Goal: Task Accomplishment & Management: Complete application form

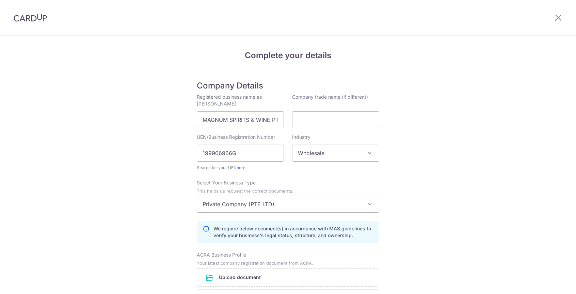
select select "98"
select select "Private Company (PTE LTD)"
select select "Declaration of Identities & information of beneficial owner(s)"
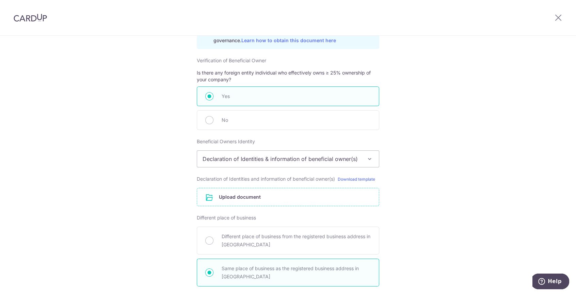
click at [262, 194] on input "file" at bounding box center [288, 197] width 182 height 18
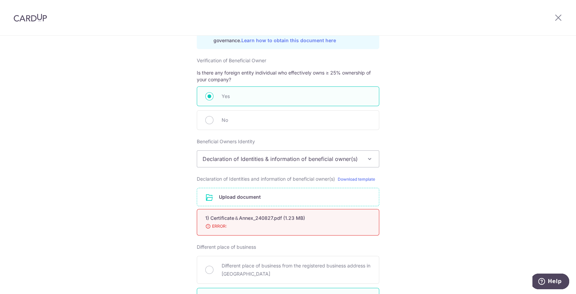
click at [240, 200] on input "file" at bounding box center [288, 197] width 182 height 18
click at [426, 191] on div "Complete your details Company Details Registered business name as per ACRA MAGN…" at bounding box center [288, 66] width 576 height 878
click at [366, 190] on input "file" at bounding box center [288, 197] width 182 height 18
click at [415, 200] on div "Complete your details Company Details Registered business name as per ACRA MAGN…" at bounding box center [288, 66] width 576 height 878
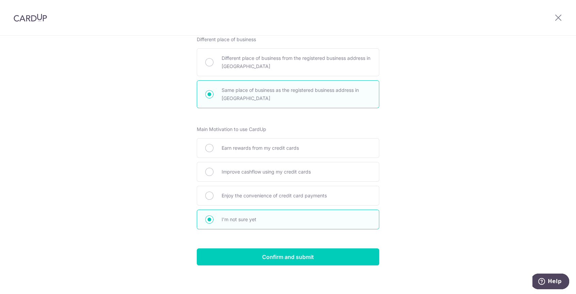
scroll to position [618, 0]
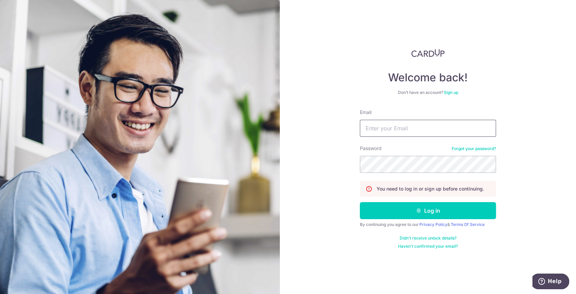
click at [424, 126] on input "Email" at bounding box center [428, 128] width 136 height 17
type input "christina@magnum.com.sg"
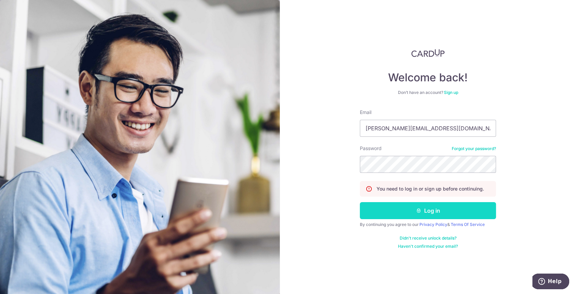
click at [411, 213] on button "Log in" at bounding box center [428, 210] width 136 height 17
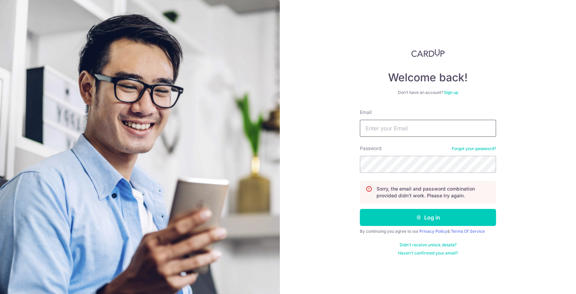
click at [393, 135] on input "Email" at bounding box center [428, 128] width 136 height 17
click at [320, 115] on div "Welcome back! Don’t have an account? Sign up Email Password Forgot your passwor…" at bounding box center [428, 147] width 296 height 294
click at [382, 132] on input "Email" at bounding box center [428, 128] width 136 height 17
drag, startPoint x: 436, startPoint y: 129, endPoint x: 483, endPoint y: 122, distance: 47.6
click at [483, 122] on input "christina@magnum.com.sgmAGNUM@0208" at bounding box center [428, 128] width 136 height 17
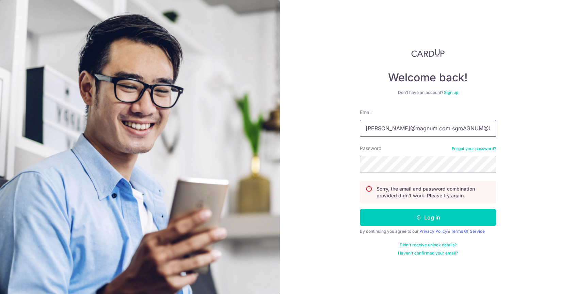
click at [436, 156] on form "Email christina@magnum.com.sgmAGNUM@0208 Password Forgot your password? Sorry, …" at bounding box center [428, 182] width 136 height 147
type input "christina@magnum.com.sg"
click at [422, 219] on button "Log in" at bounding box center [428, 217] width 136 height 17
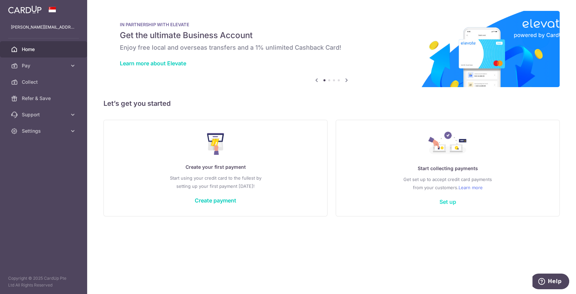
click at [452, 203] on link "Set up" at bounding box center [447, 201] width 17 height 7
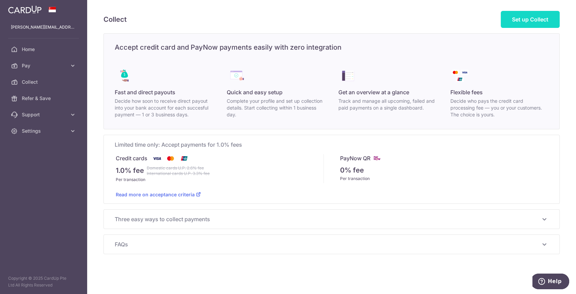
click at [530, 18] on span "Set up Collect" at bounding box center [530, 19] width 36 height 7
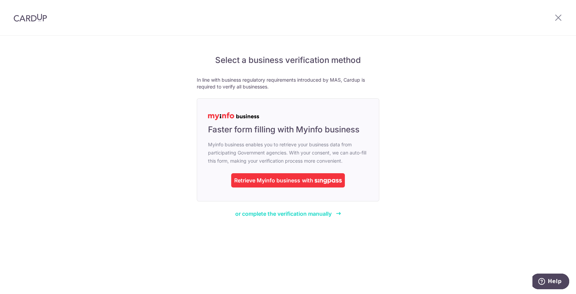
click at [304, 213] on span "or complete the verification manually" at bounding box center [283, 213] width 96 height 7
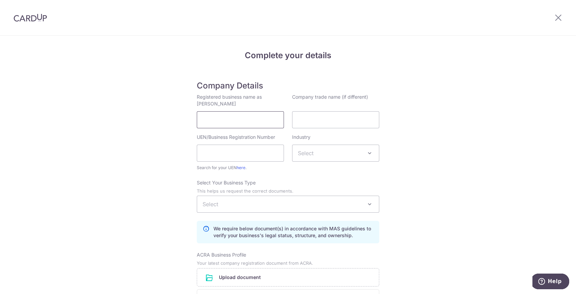
click at [240, 123] on input "Registered business name as per ACRA" at bounding box center [240, 119] width 87 height 17
type input "MAGNUM SPIRITS & WINE PTE LTD"
type input "199906966G"
click at [316, 154] on span "Select" at bounding box center [335, 153] width 86 height 16
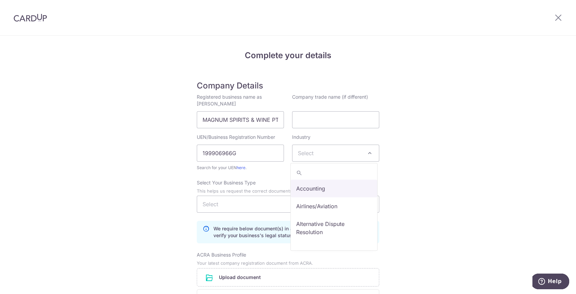
click at [316, 154] on span "Select" at bounding box center [335, 153] width 86 height 16
type input "WHO"
select select "98"
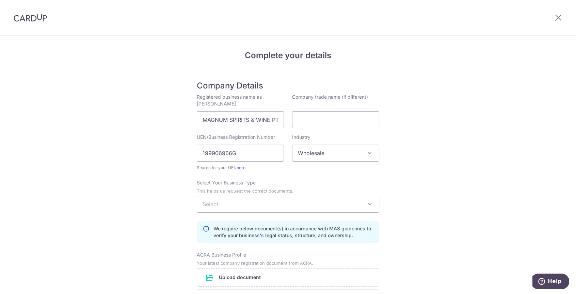
click at [306, 207] on span "Select" at bounding box center [288, 204] width 182 height 16
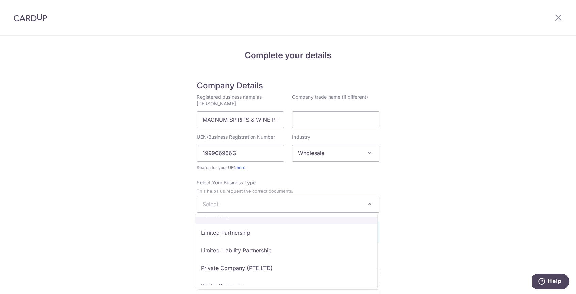
scroll to position [33, 0]
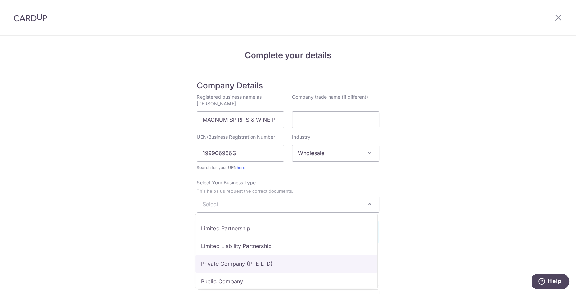
select select "Private Company (PTE LTD)"
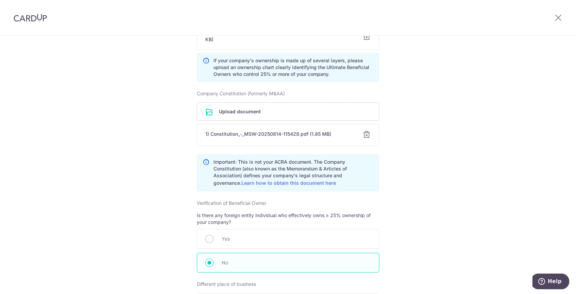
scroll to position [272, 0]
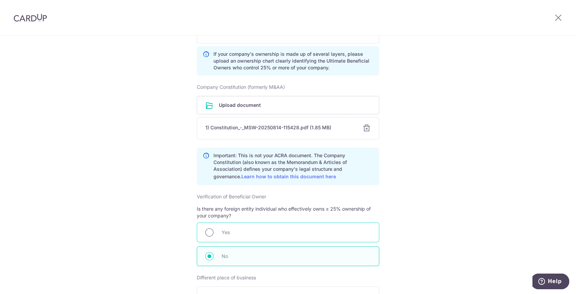
click at [208, 233] on input "radio" at bounding box center [209, 232] width 8 height 8
radio input "true"
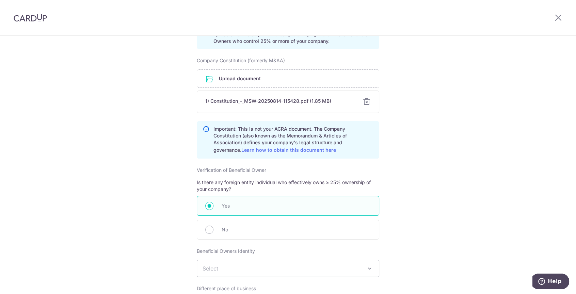
scroll to position [340, 0]
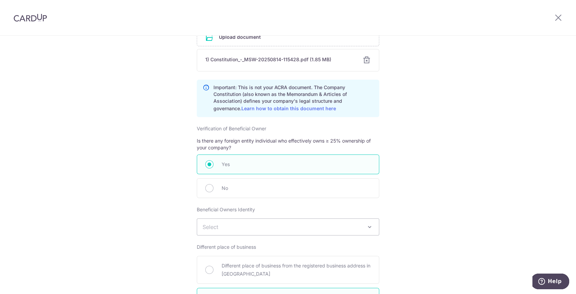
click at [259, 224] on span "Select" at bounding box center [288, 227] width 182 height 16
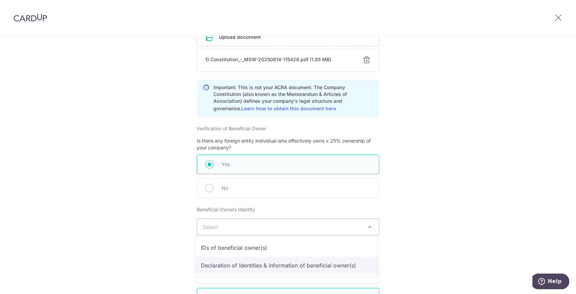
select select "Declaration of Identities & information of beneficial owner(s)"
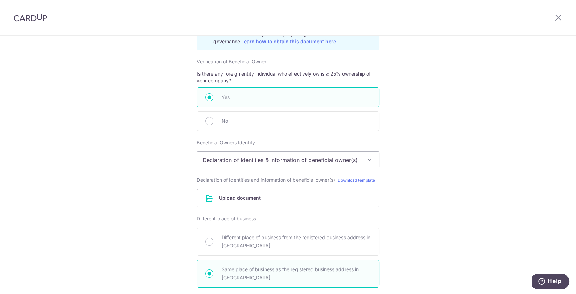
scroll to position [408, 0]
click at [281, 197] on input "file" at bounding box center [288, 197] width 182 height 18
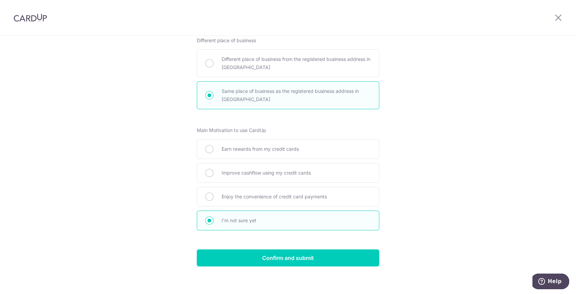
scroll to position [614, 0]
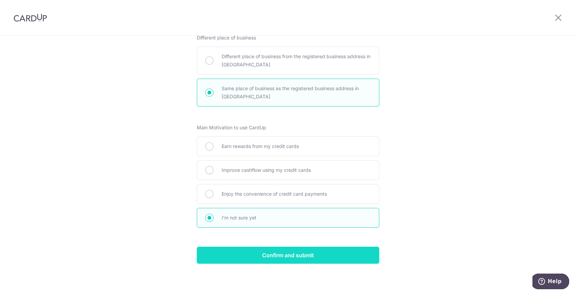
click at [302, 254] on input "Confirm and submit" at bounding box center [288, 255] width 182 height 17
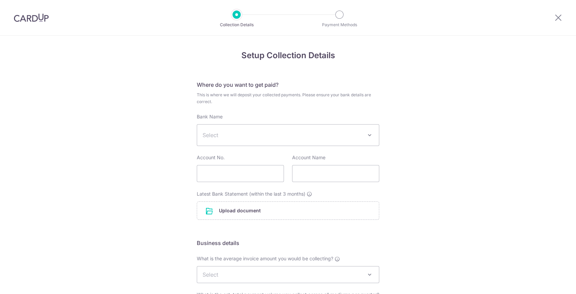
click at [366, 138] on span at bounding box center [370, 135] width 8 height 8
type input "DB"
select select "6"
click at [226, 171] on input "text" at bounding box center [240, 173] width 87 height 17
paste input "0040231996"
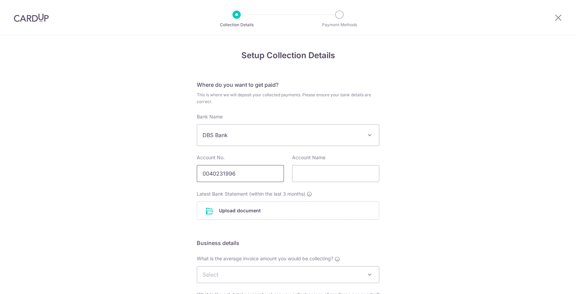
click at [254, 168] on input "0040231996" at bounding box center [240, 173] width 87 height 17
type input "0040231996"
click at [309, 170] on input "text" at bounding box center [335, 173] width 87 height 17
paste input "MAGNUM SPIRITS & WINE PTE LTD"
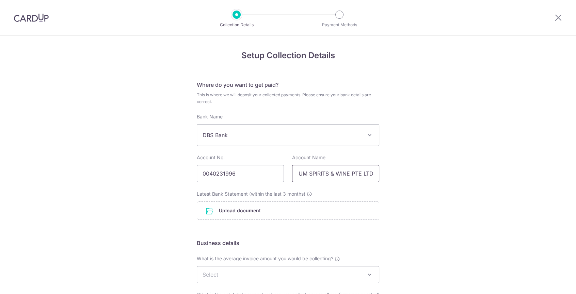
type input "MAGNUM SPIRITS & WINE PTE LTD"
click at [391, 207] on div "Setup Collection Details Where do you want to get paid? This is where we will d…" at bounding box center [288, 237] width 576 height 403
click at [250, 215] on input "file" at bounding box center [288, 211] width 182 height 18
click at [306, 203] on input "file" at bounding box center [288, 211] width 182 height 18
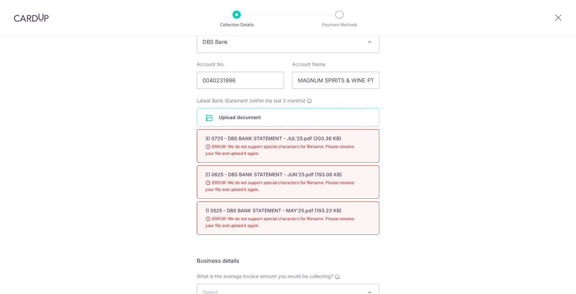
scroll to position [102, 0]
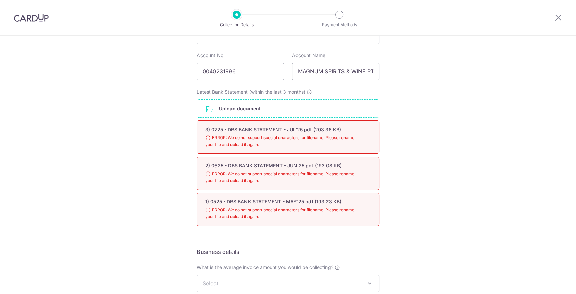
click at [306, 126] on div "3) 0725 - DBS BANK STATEMENT - JUL'25.pdf (203.36 KB)" at bounding box center [279, 129] width 149 height 7
click at [260, 101] on input "file" at bounding box center [288, 109] width 182 height 18
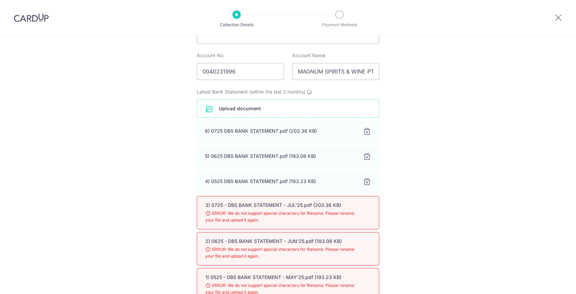
click at [316, 210] on span "ERROR: We do not support special characters for filename. Please rename your fi…" at bounding box center [279, 217] width 149 height 14
drag, startPoint x: 316, startPoint y: 210, endPoint x: 337, endPoint y: 214, distance: 21.9
click at [337, 214] on span "ERROR: We do not support special characters for filename. Please rename your fi…" at bounding box center [279, 217] width 149 height 14
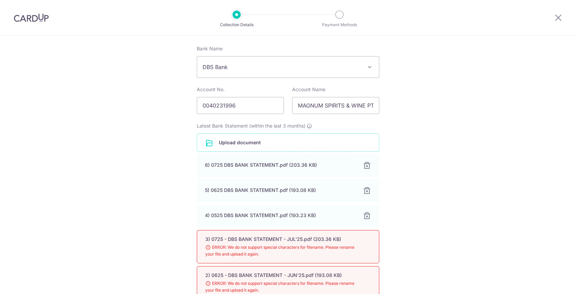
scroll to position [0, 0]
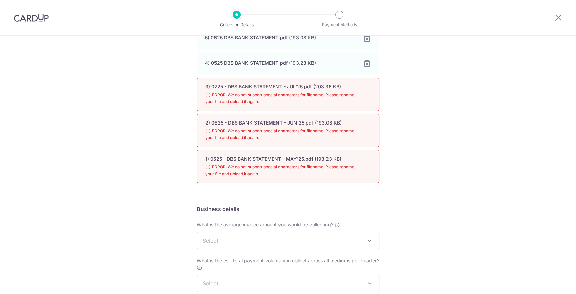
scroll to position [306, 0]
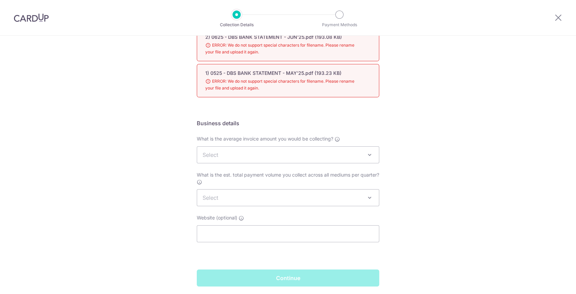
click at [384, 48] on div "Setup Collection Details Where do you want to get paid? This is where we will d…" at bounding box center [288, 23] width 576 height 589
click at [345, 87] on span "ERROR: We do not support special characters for filename. Please rename your fi…" at bounding box center [279, 85] width 149 height 14
click at [331, 123] on h5 "Business details" at bounding box center [288, 123] width 182 height 8
click at [339, 82] on span "ERROR: We do not support special characters for filename. Please rename your fi…" at bounding box center [279, 85] width 149 height 14
drag, startPoint x: 339, startPoint y: 82, endPoint x: 306, endPoint y: 84, distance: 33.0
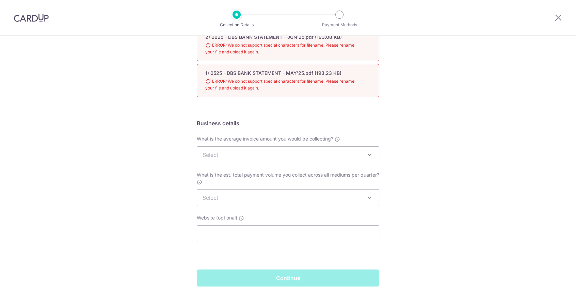
click at [306, 84] on span "ERROR: We do not support special characters for filename. Please rename your fi…" at bounding box center [279, 85] width 149 height 14
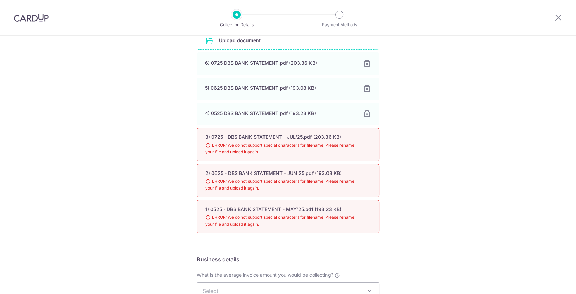
click at [307, 134] on div "3) 0725 - DBS BANK STATEMENT - JUL'25.pdf (203.36 KB)" at bounding box center [279, 137] width 149 height 7
click at [266, 148] on span "ERROR: We do not support special characters for filename. Please rename your fi…" at bounding box center [279, 149] width 149 height 14
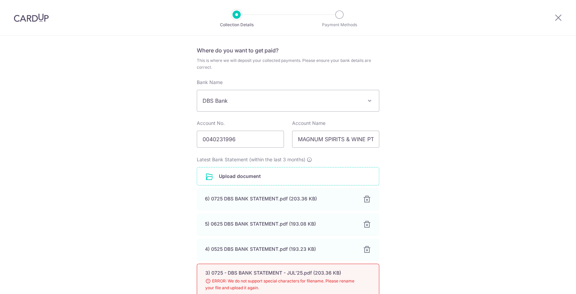
scroll to position [34, 0]
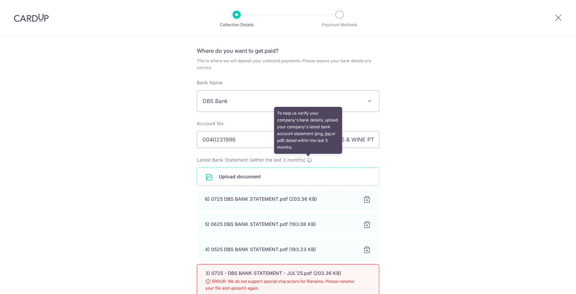
click at [307, 159] on icon at bounding box center [309, 159] width 5 height 5
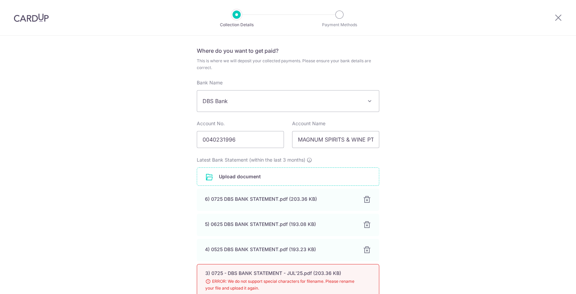
click at [361, 97] on span "DBS Bank" at bounding box center [288, 101] width 182 height 21
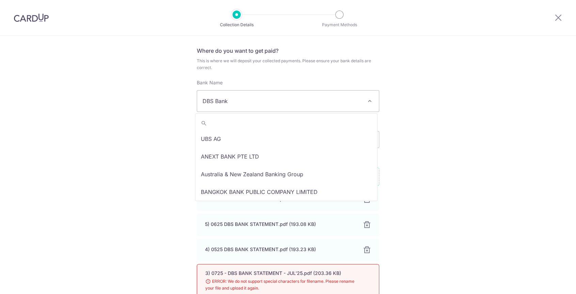
scroll to position [371, 0]
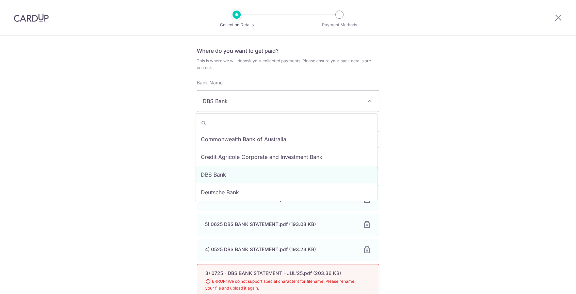
click at [361, 97] on span "DBS Bank" at bounding box center [288, 101] width 182 height 21
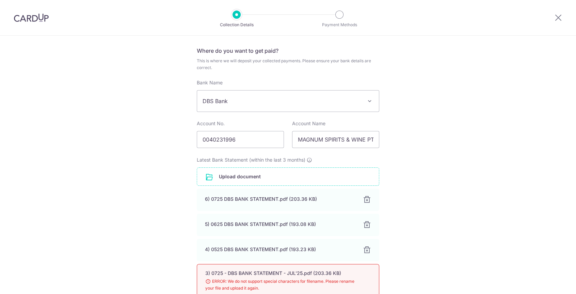
click at [397, 125] on div "Setup Collection Details Where do you want to get paid? This is where we will d…" at bounding box center [288, 296] width 576 height 589
click at [406, 138] on div "Setup Collection Details Where do you want to get paid? This is where we will d…" at bounding box center [288, 296] width 576 height 589
click at [404, 163] on div "Setup Collection Details Where do you want to get paid? This is where we will d…" at bounding box center [288, 296] width 576 height 589
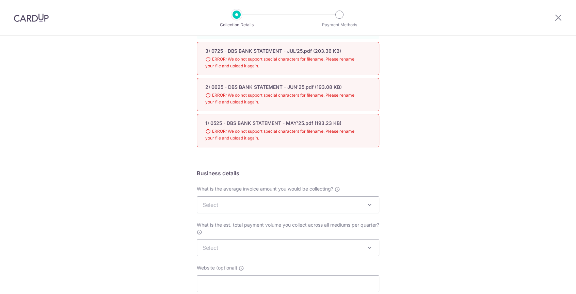
scroll to position [272, 0]
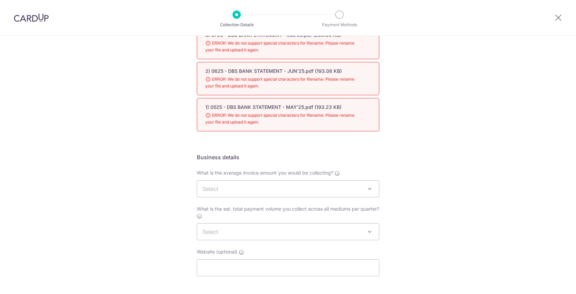
click at [339, 117] on span "ERROR: We do not support special characters for filename. Please rename your fi…" at bounding box center [279, 119] width 149 height 14
click at [337, 84] on span "ERROR: We do not support special characters for filename. Please rename your fi…" at bounding box center [279, 83] width 149 height 14
click at [382, 136] on div "Setup Collection Details Where do you want to get paid? This is where we will d…" at bounding box center [288, 57] width 576 height 589
click at [368, 190] on span at bounding box center [370, 189] width 8 height 8
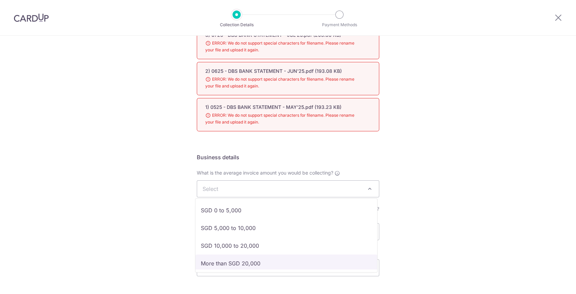
select select "More than SGD 20,000"
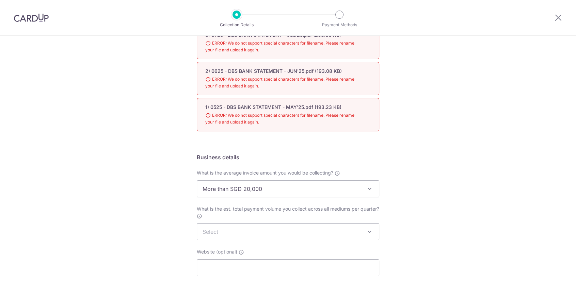
click at [368, 232] on span at bounding box center [370, 232] width 8 height 8
click at [475, 205] on div "Setup Collection Details Where do you want to get paid? This is where we will d…" at bounding box center [288, 57] width 576 height 589
click at [362, 232] on span "Select" at bounding box center [288, 232] width 182 height 16
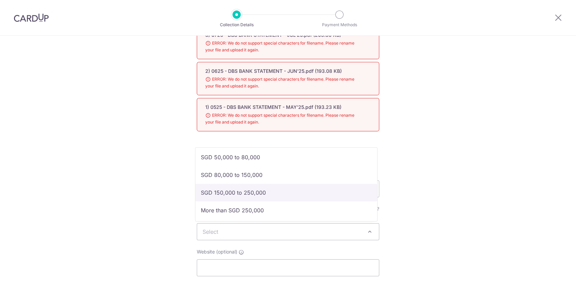
scroll to position [38, 0]
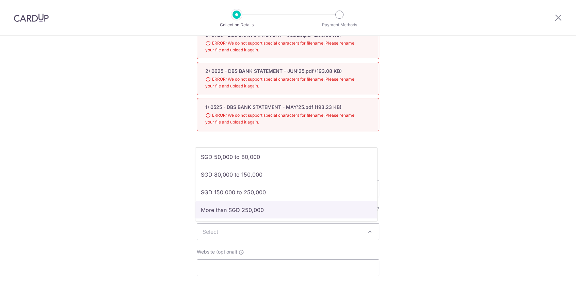
select select "More than SGD 250,000"
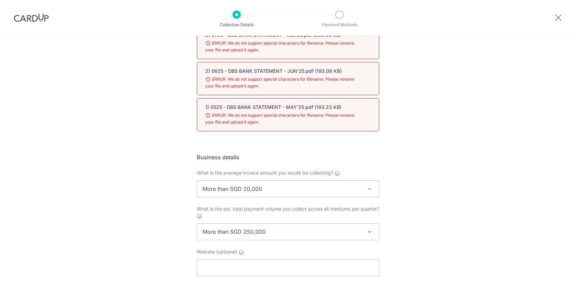
click at [348, 216] on label "What is the est. total payment volume you collect across all mediums per quarte…" at bounding box center [288, 213] width 182 height 14
click at [197, 223] on select "Select SGD 0 to 20,000 SGD 20,000 to 50,000 SGD 50,000 to 80,000 SGD 80,000 to …" at bounding box center [197, 223] width 0 height 0
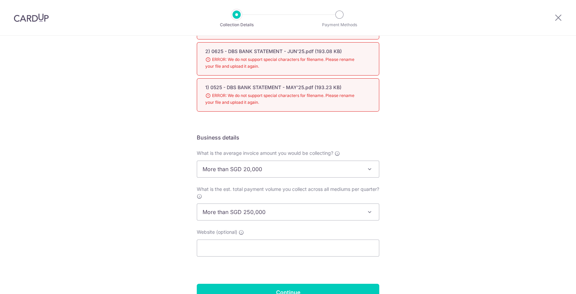
scroll to position [330, 0]
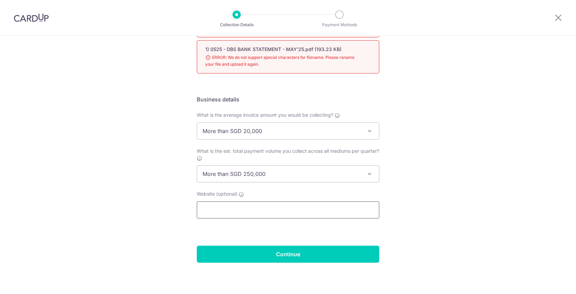
click at [316, 208] on input "text" at bounding box center [288, 210] width 182 height 17
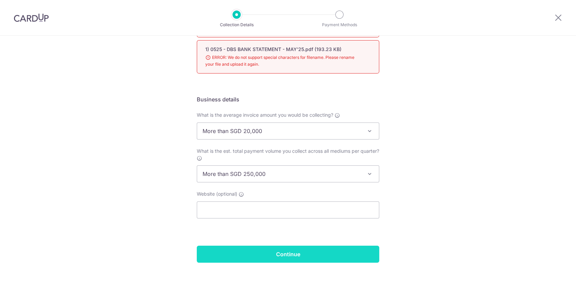
click at [307, 248] on input "Continue" at bounding box center [288, 254] width 182 height 17
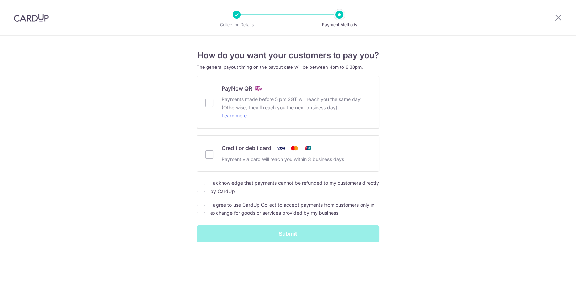
drag, startPoint x: 538, startPoint y: 144, endPoint x: 522, endPoint y: 146, distance: 16.4
click at [538, 144] on div "How do you want your customers to pay you? The general payout timing on the pay…" at bounding box center [288, 165] width 576 height 258
drag, startPoint x: 208, startPoint y: 155, endPoint x: 213, endPoint y: 154, distance: 5.2
click at [208, 155] on input "Credit or debit card Payment via card will reach you within 3 business days." at bounding box center [209, 154] width 8 height 8
checkbox input "true"
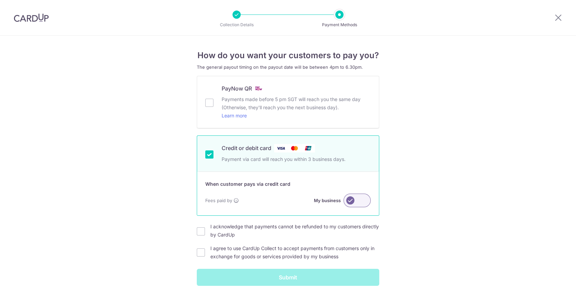
drag, startPoint x: 350, startPoint y: 201, endPoint x: 360, endPoint y: 201, distance: 10.6
click at [360, 201] on label at bounding box center [356, 201] width 27 height 14
click at [0, 0] on input "My business" at bounding box center [0, 0] width 0 height 0
drag, startPoint x: 361, startPoint y: 201, endPoint x: 348, endPoint y: 202, distance: 13.0
click at [348, 202] on label at bounding box center [356, 201] width 27 height 14
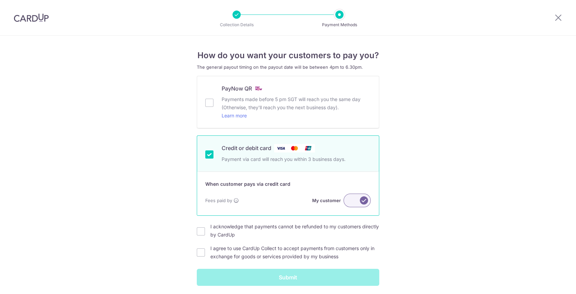
click at [0, 0] on input "My customer" at bounding box center [0, 0] width 0 height 0
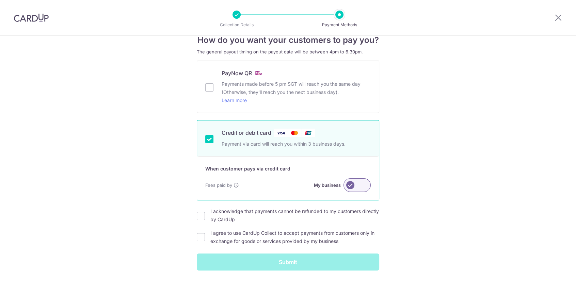
scroll to position [23, 0]
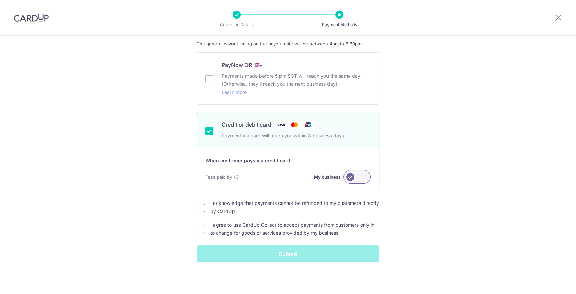
click at [201, 205] on input "I acknowledge that payments cannot be refunded to my customers directly by Card…" at bounding box center [201, 208] width 8 height 8
checkbox input "true"
click at [198, 227] on input "I agree to use CardUp Collect to accept payments from customers only in exchang…" at bounding box center [201, 229] width 8 height 8
checkbox input "true"
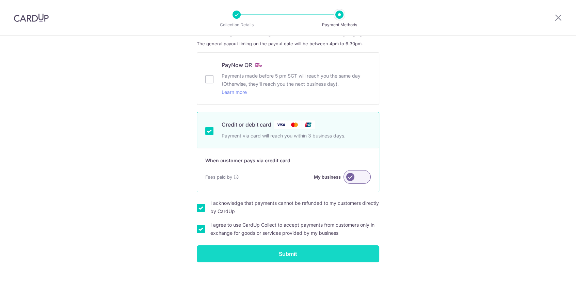
click at [311, 252] on input "Submit" at bounding box center [288, 253] width 182 height 17
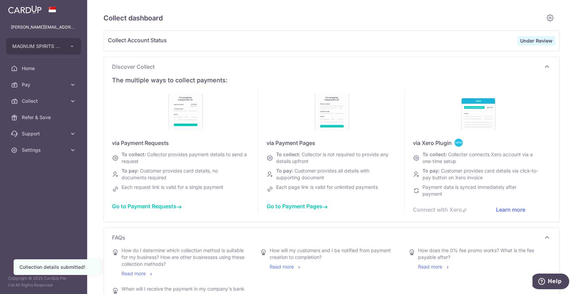
scroll to position [34, 0]
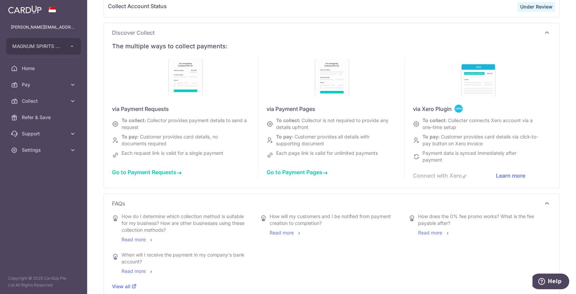
type input "[DATE]"
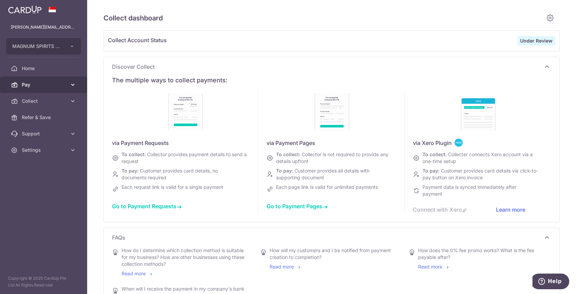
click at [38, 86] on span "Pay" at bounding box center [44, 84] width 45 height 7
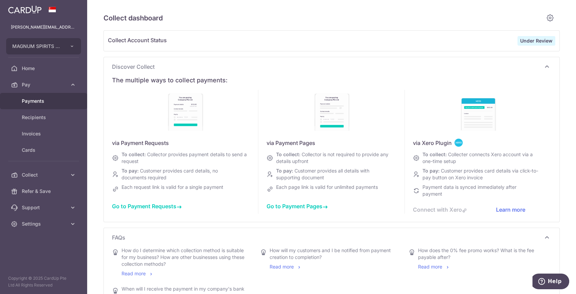
click at [36, 100] on span "Payments" at bounding box center [44, 101] width 45 height 7
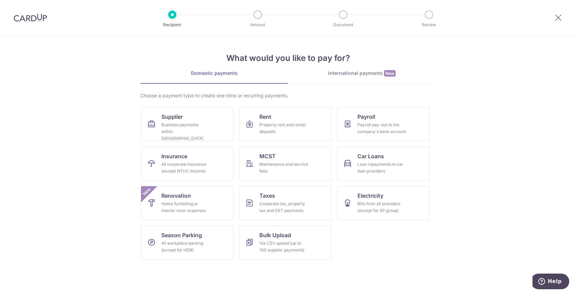
click at [91, 78] on section "What would you like to pay for? Domestic payments International payments New Ch…" at bounding box center [288, 165] width 576 height 258
click at [267, 122] on div "Property rent and rental deposits" at bounding box center [283, 129] width 49 height 14
click at [557, 20] on icon at bounding box center [558, 17] width 8 height 9
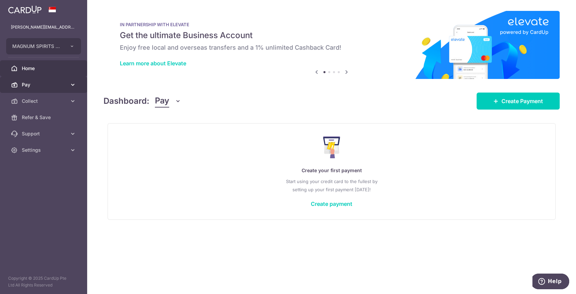
click at [27, 82] on span "Pay" at bounding box center [44, 84] width 45 height 7
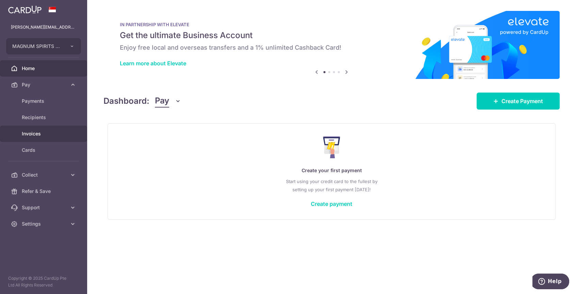
click at [34, 132] on span "Invoices" at bounding box center [44, 133] width 45 height 7
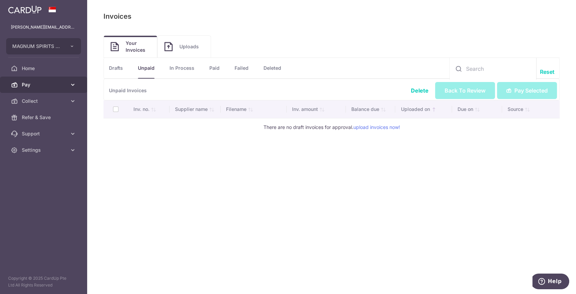
click at [25, 83] on span "Pay" at bounding box center [44, 84] width 45 height 7
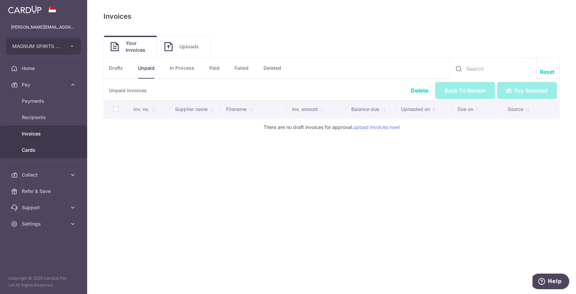
click at [41, 145] on link "Cards" at bounding box center [43, 150] width 87 height 16
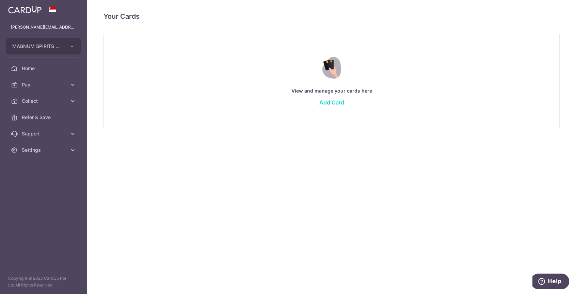
click at [339, 100] on link "Add Card" at bounding box center [331, 102] width 25 height 7
click at [134, 168] on div "Your Cards View and manage your cards here Add Card Deleting your card ? By del…" at bounding box center [331, 147] width 489 height 294
click at [170, 214] on div "Your Cards View and manage your cards here Add Card Deleting your card ? By del…" at bounding box center [331, 147] width 489 height 294
click at [42, 153] on span "Settings" at bounding box center [44, 150] width 45 height 7
click at [47, 137] on span "Support" at bounding box center [44, 133] width 45 height 7
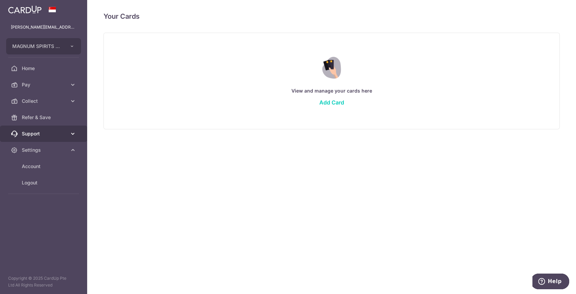
click at [47, 137] on span "Support" at bounding box center [44, 133] width 45 height 7
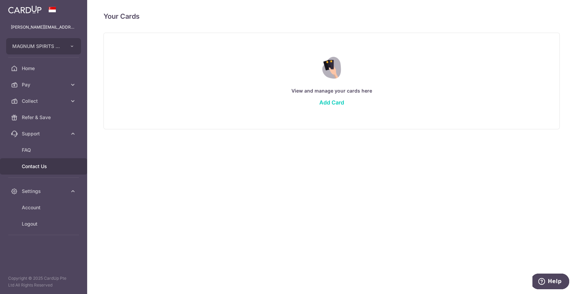
click at [28, 174] on link "Contact Us" at bounding box center [43, 166] width 87 height 16
